Goal: Check status

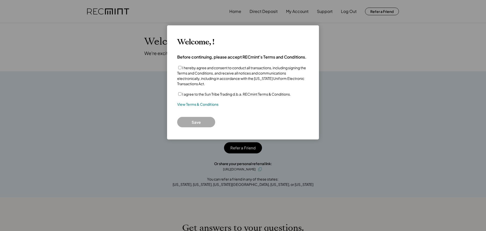
click at [178, 93] on div "I agree to the Sun Tribe Trading d.b.a. RECmint Terms & Conditions." at bounding box center [243, 93] width 132 height 5
click at [187, 116] on div "I hereby agree and consent to conduct all transactions, including signing the T…" at bounding box center [243, 96] width 132 height 62
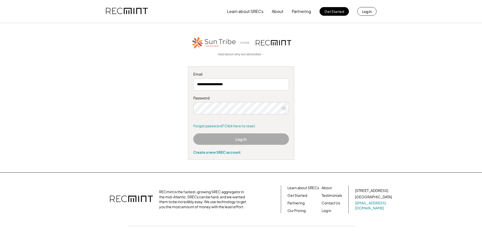
click at [236, 140] on button "Log In" at bounding box center [241, 138] width 96 height 11
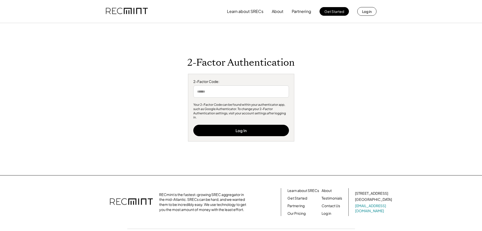
click at [260, 94] on input "input" at bounding box center [241, 91] width 96 height 12
type input "******"
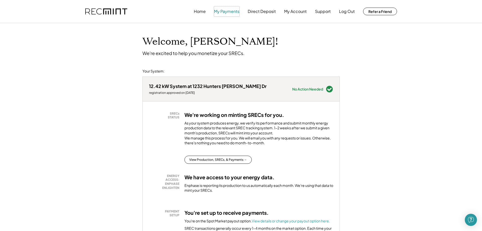
click at [225, 8] on button "My Payments" at bounding box center [226, 11] width 25 height 10
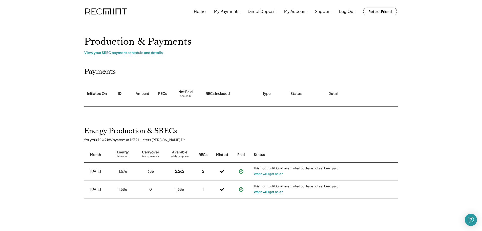
click at [273, 191] on button "When will I get paid?" at bounding box center [268, 191] width 29 height 5
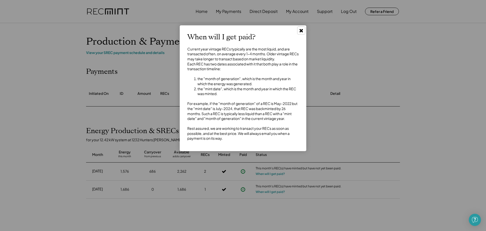
click at [300, 30] on use at bounding box center [301, 31] width 4 height 4
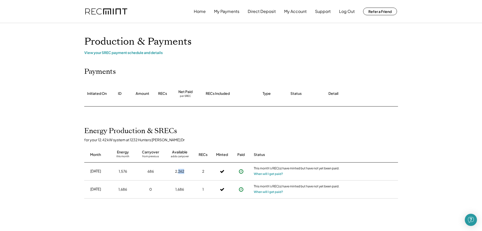
drag, startPoint x: 179, startPoint y: 171, endPoint x: 187, endPoint y: 171, distance: 7.8
click at [187, 171] on div "2,262" at bounding box center [180, 171] width 24 height 13
click at [230, 144] on div "Month Energy this month Carryover from previous Available adds carryover RECs M…" at bounding box center [241, 152] width 314 height 20
